Goal: Information Seeking & Learning: Learn about a topic

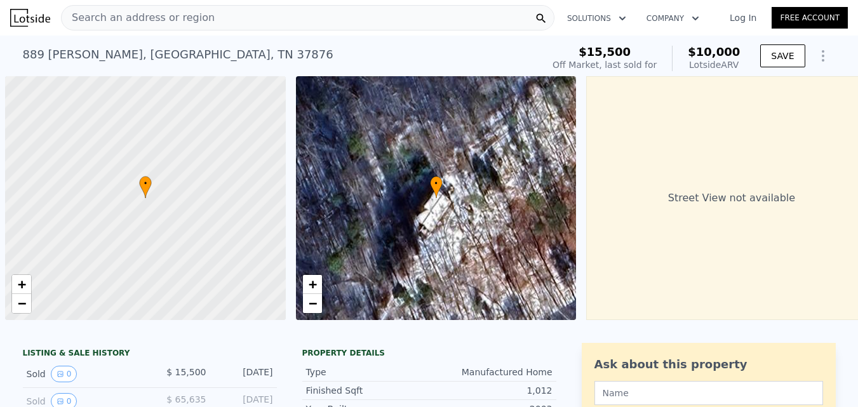
click at [315, 17] on div "Search an address or region" at bounding box center [307, 17] width 493 height 25
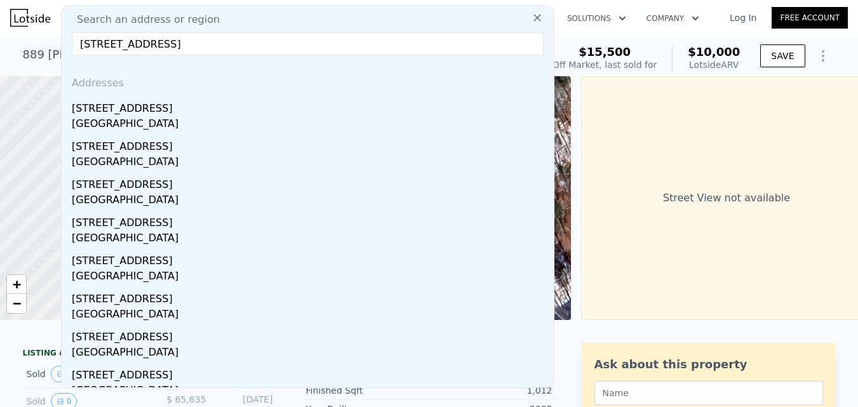
click at [188, 43] on input "[STREET_ADDRESS]" at bounding box center [308, 43] width 472 height 23
paste input "[STREET_ADDRESS]"
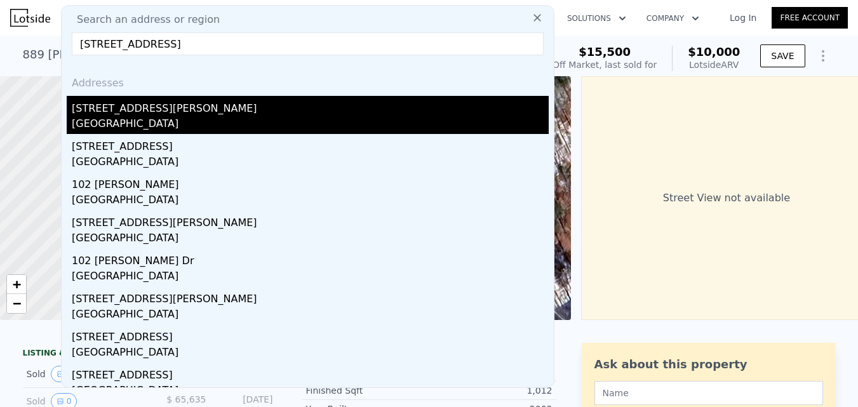
type input "[STREET_ADDRESS]"
click at [196, 127] on div "[GEOGRAPHIC_DATA]" at bounding box center [310, 125] width 477 height 18
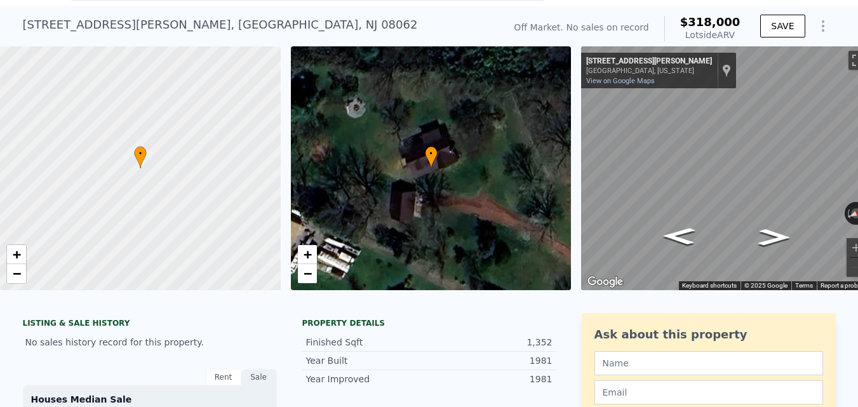
scroll to position [4, 0]
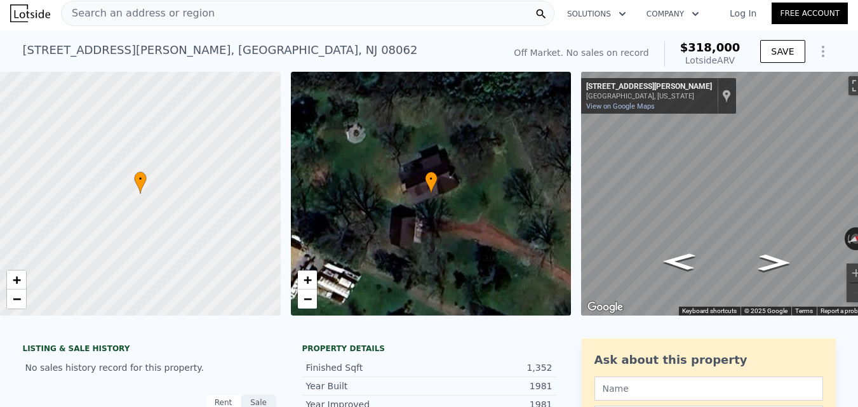
click at [246, 13] on div "Search an address or region" at bounding box center [307, 13] width 493 height 25
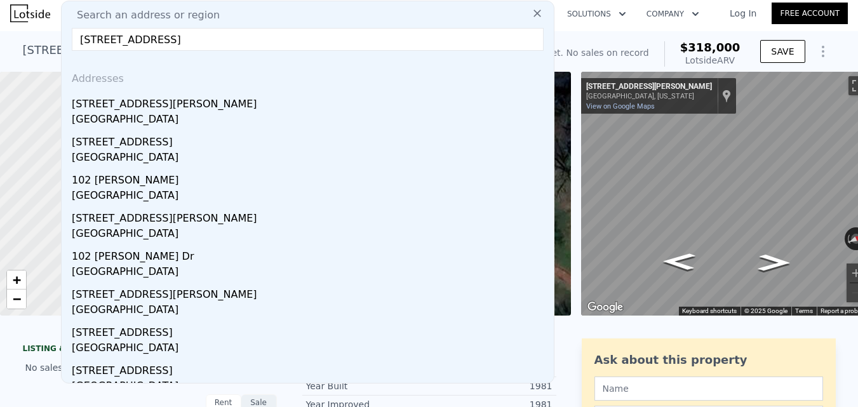
click at [272, 47] on input "[STREET_ADDRESS]" at bounding box center [308, 39] width 472 height 23
paste input "[STREET_ADDRESS][PERSON_NAME]"
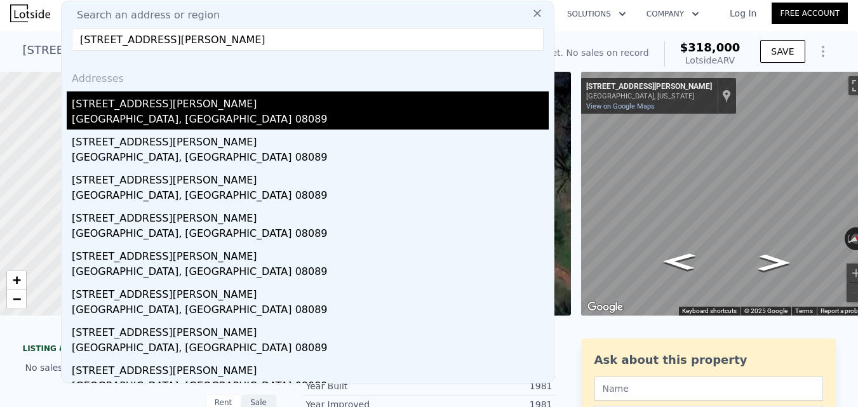
type input "[STREET_ADDRESS][PERSON_NAME]"
click at [322, 123] on div "[GEOGRAPHIC_DATA], [GEOGRAPHIC_DATA] 08089" at bounding box center [310, 121] width 477 height 18
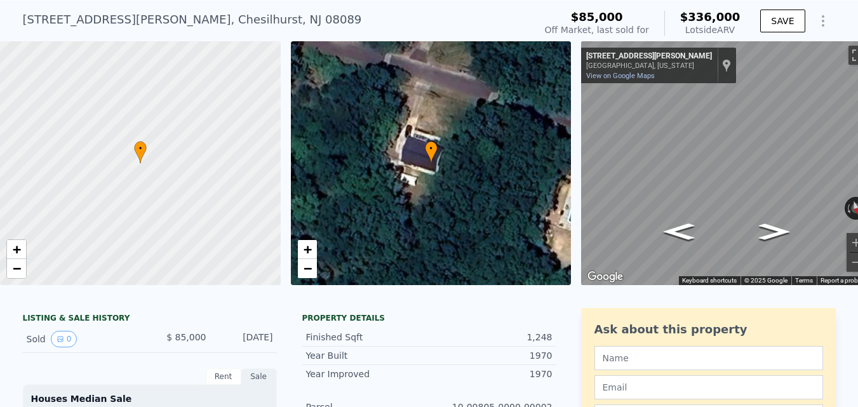
scroll to position [4, 0]
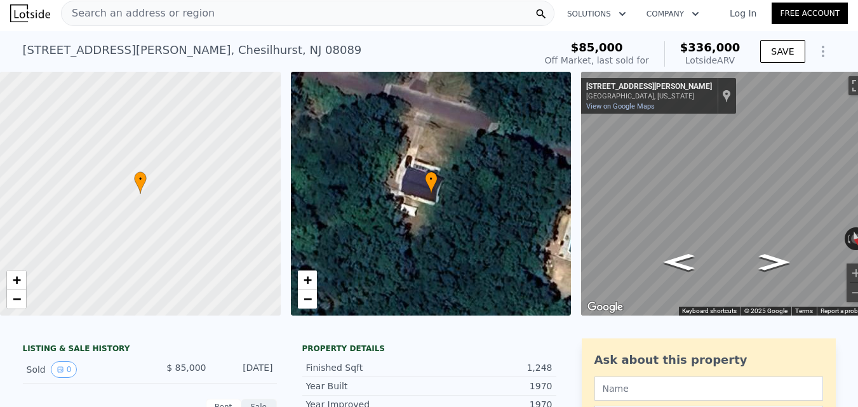
click at [281, 15] on div "Search an address or region" at bounding box center [307, 13] width 493 height 25
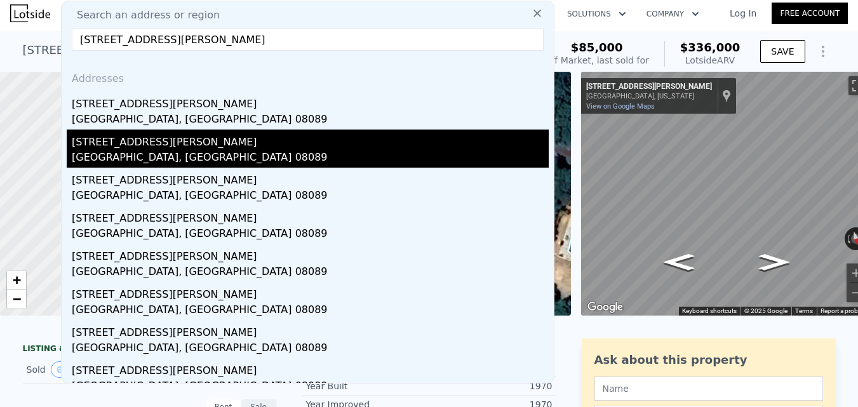
type input "[STREET_ADDRESS][PERSON_NAME]"
click at [243, 146] on div "[STREET_ADDRESS][PERSON_NAME]" at bounding box center [310, 140] width 477 height 20
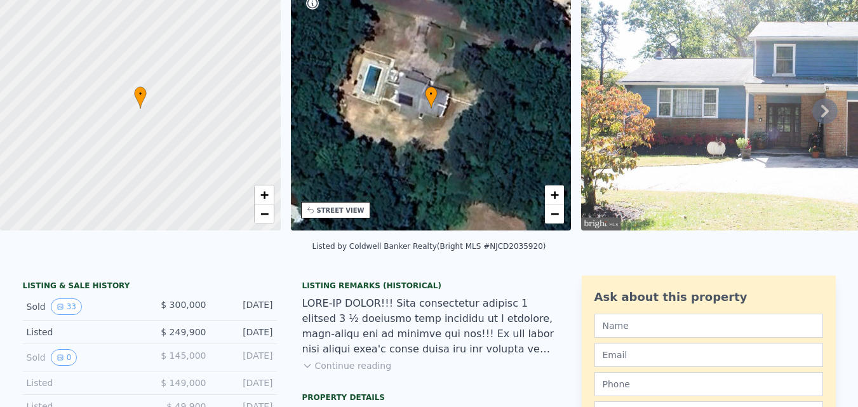
scroll to position [4, 0]
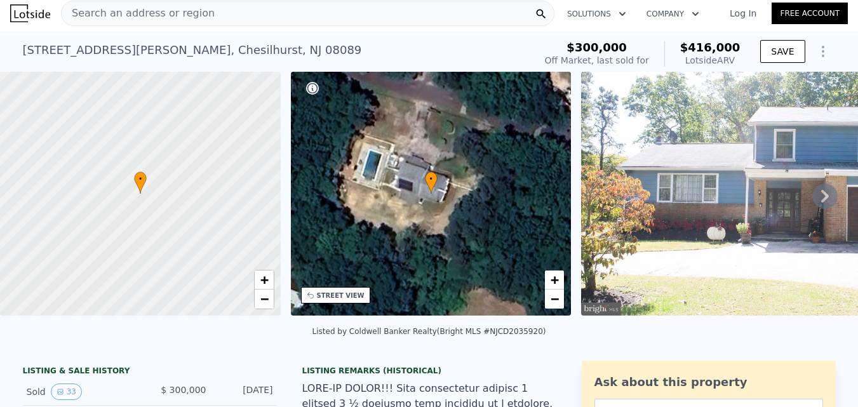
click at [183, 8] on span "Search an address or region" at bounding box center [138, 13] width 153 height 15
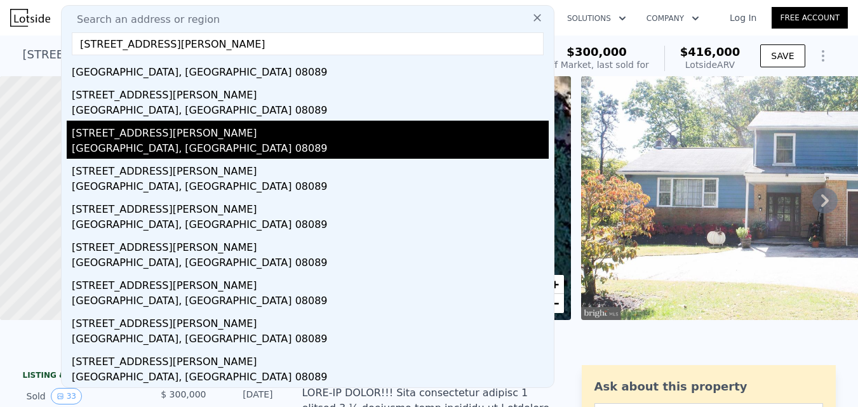
scroll to position [0, 0]
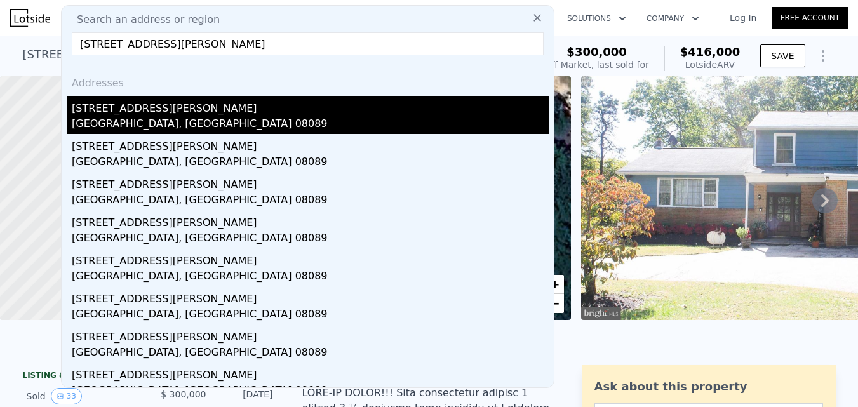
type input "[STREET_ADDRESS][PERSON_NAME]"
click at [256, 128] on div "[GEOGRAPHIC_DATA], [GEOGRAPHIC_DATA] 08089" at bounding box center [310, 125] width 477 height 18
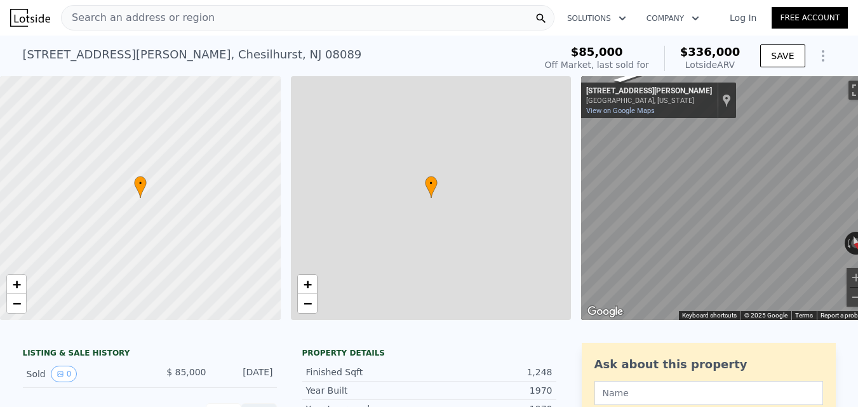
type input "2"
type input "3"
type input "1"
type input "2"
type input "960"
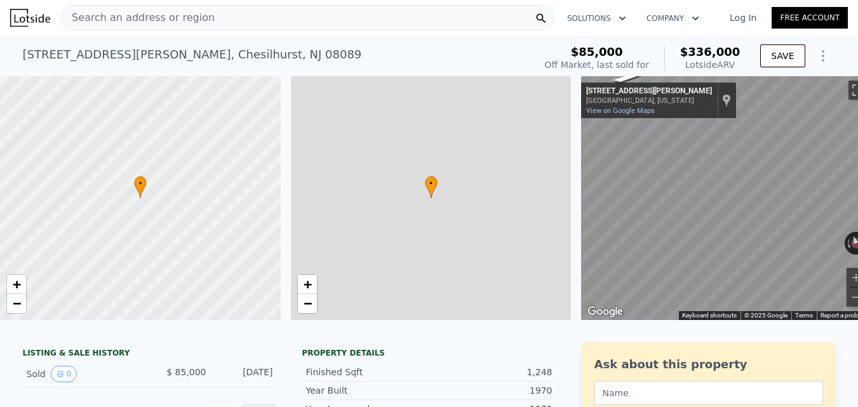
type input "1678"
type input "12624"
type input "22500"
type input "$ 336,000"
type input "$ 223,535"
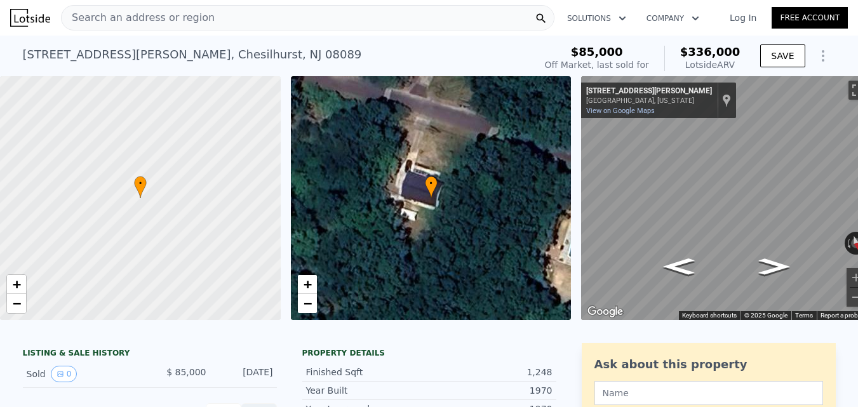
click at [260, 14] on div "Search an address or region" at bounding box center [307, 17] width 493 height 25
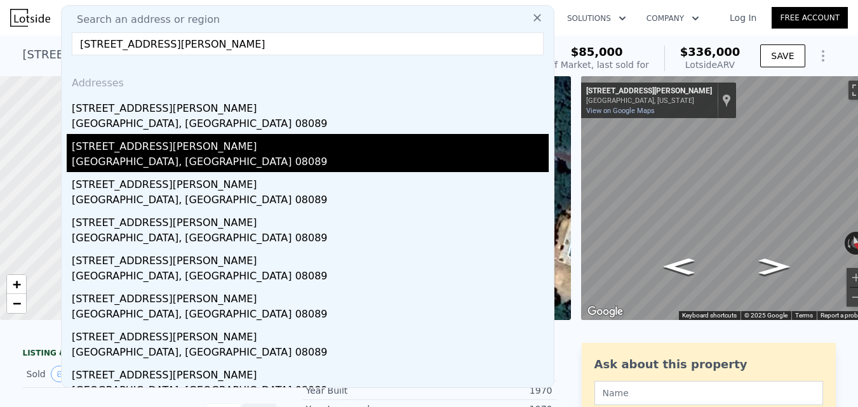
type input "[STREET_ADDRESS][PERSON_NAME]"
click at [235, 143] on div "[STREET_ADDRESS][PERSON_NAME]" at bounding box center [310, 144] width 477 height 20
type input "3"
type input "4"
type input "1.5"
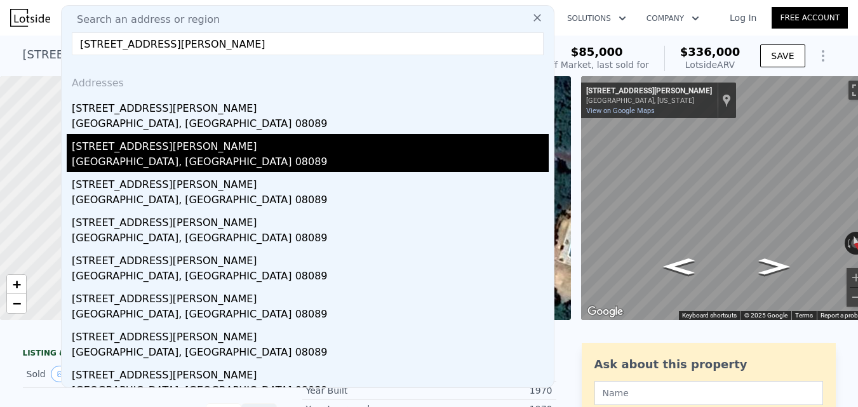
type input "3"
type input "1280"
type input "2400"
type input "16988"
type input "45000"
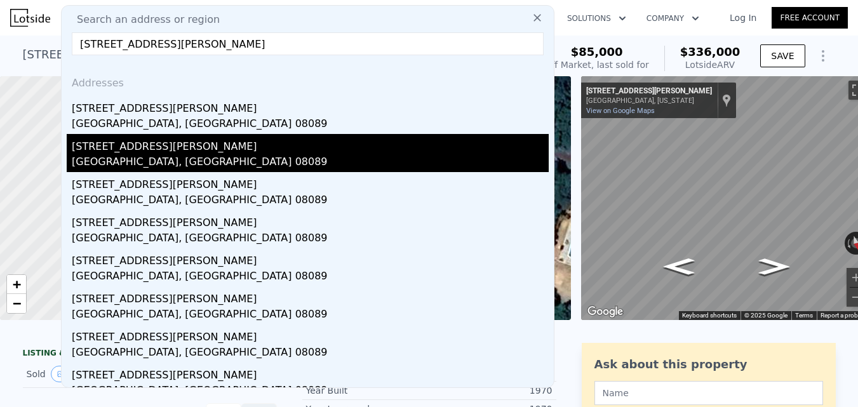
type input "$ 416,000"
type input "$ 73,169"
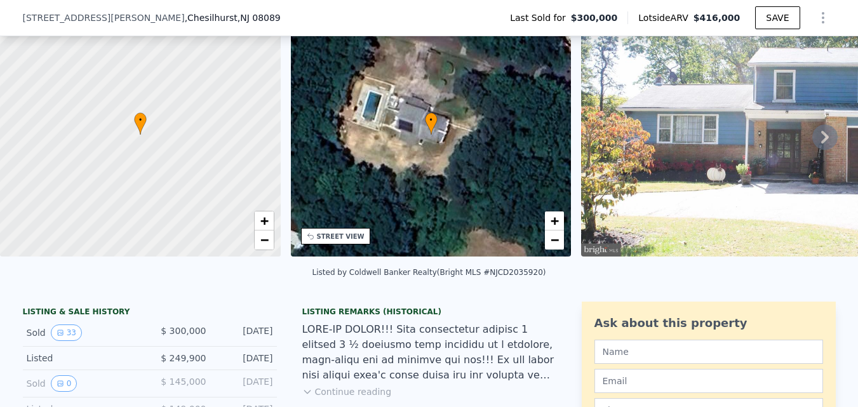
scroll to position [123, 0]
